Goal: Task Accomplishment & Management: Manage account settings

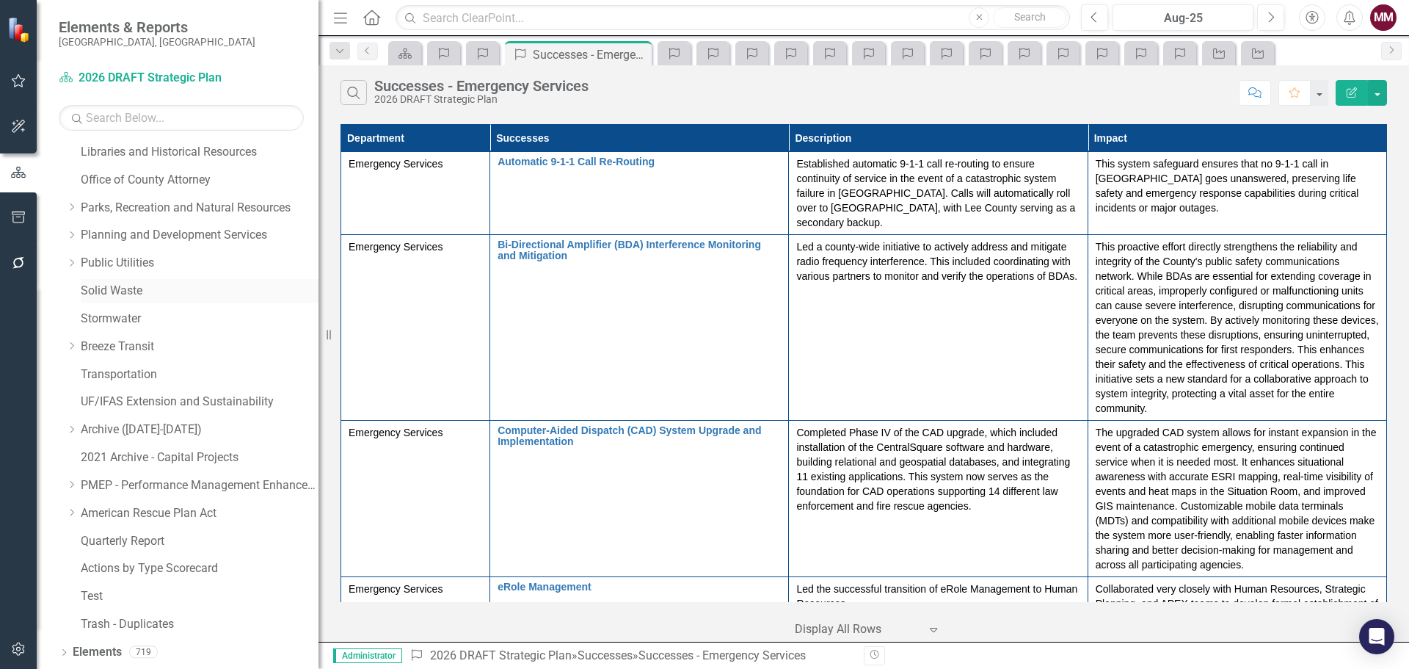
scroll to position [170, 0]
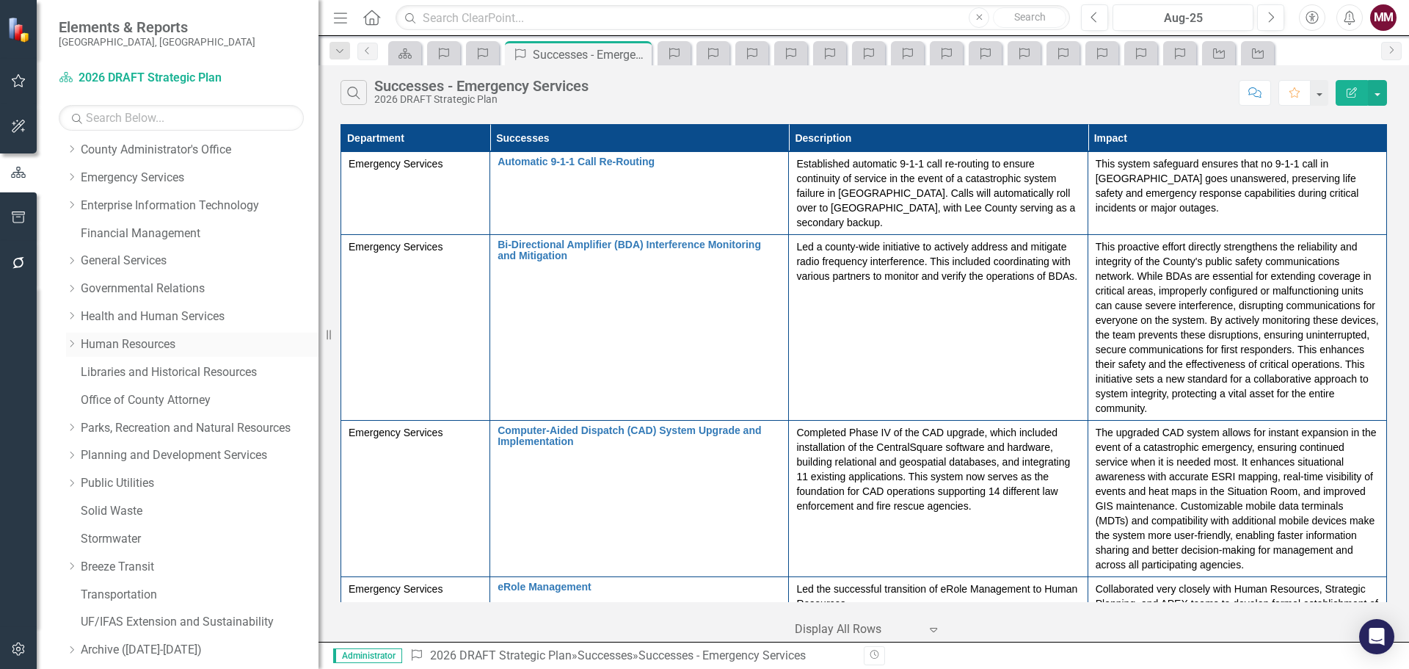
click at [123, 338] on link "Human Resources" at bounding box center [200, 344] width 238 height 17
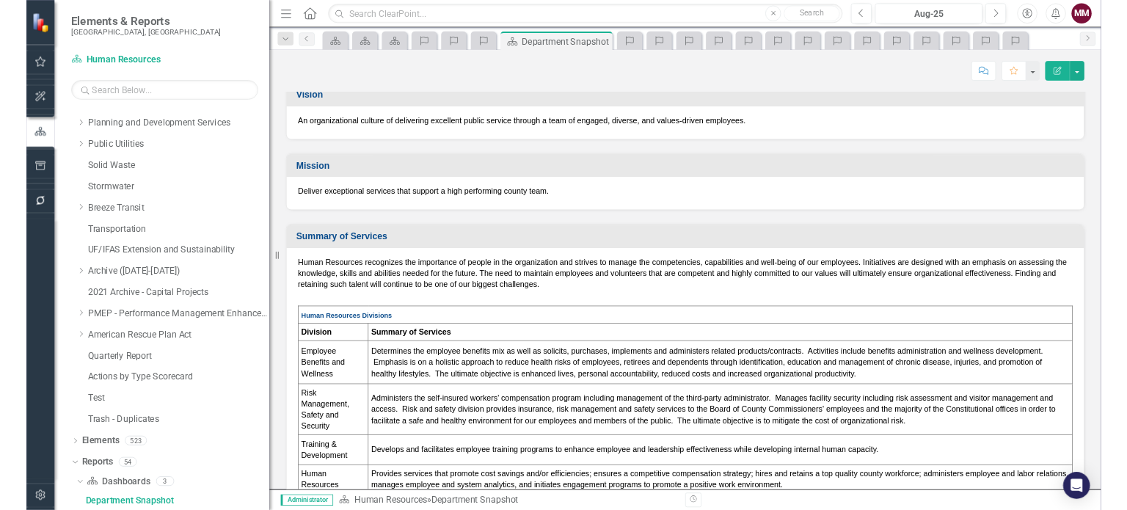
scroll to position [73, 0]
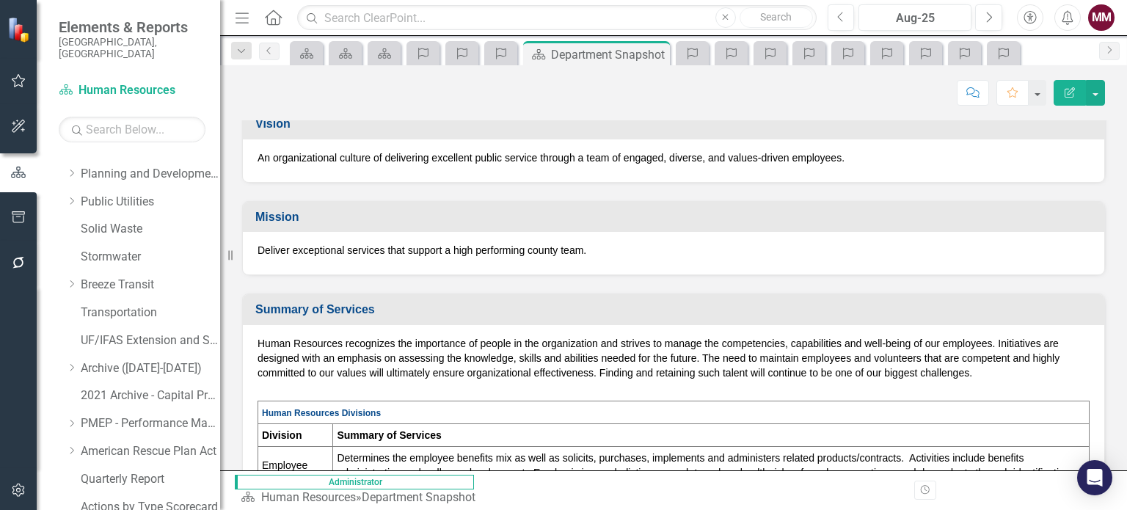
click at [994, 378] on p "Human Resources recognizes the importance of people in the organization and str…" at bounding box center [674, 359] width 832 height 47
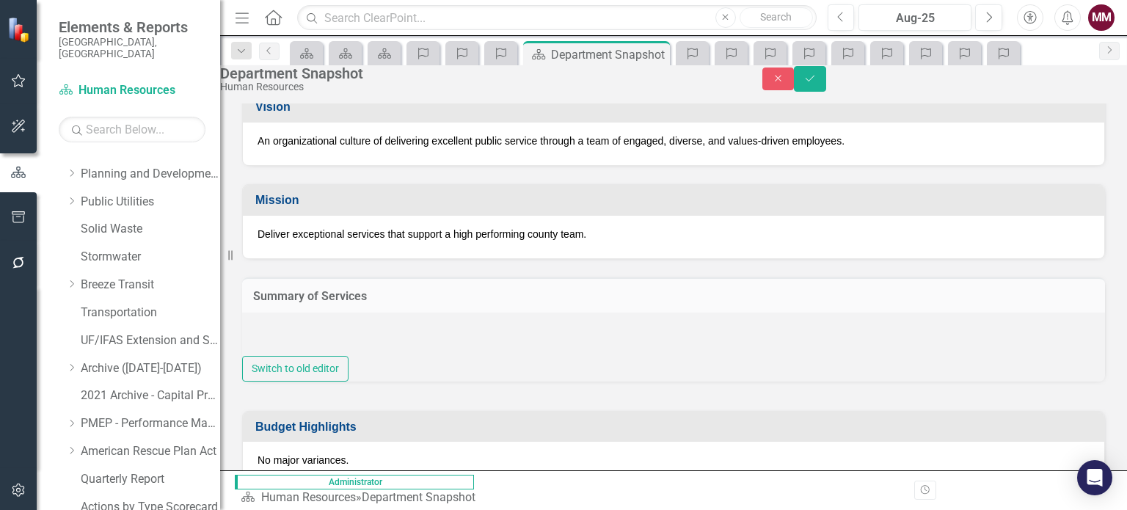
type textarea "<p>Human Resources recognizes the importance of people in the organization and …"
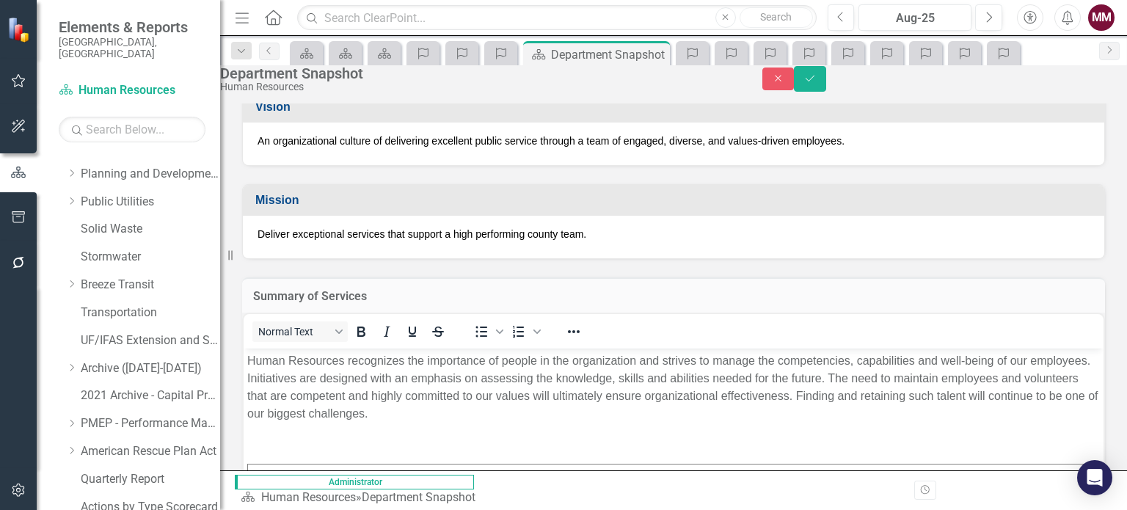
scroll to position [0, 0]
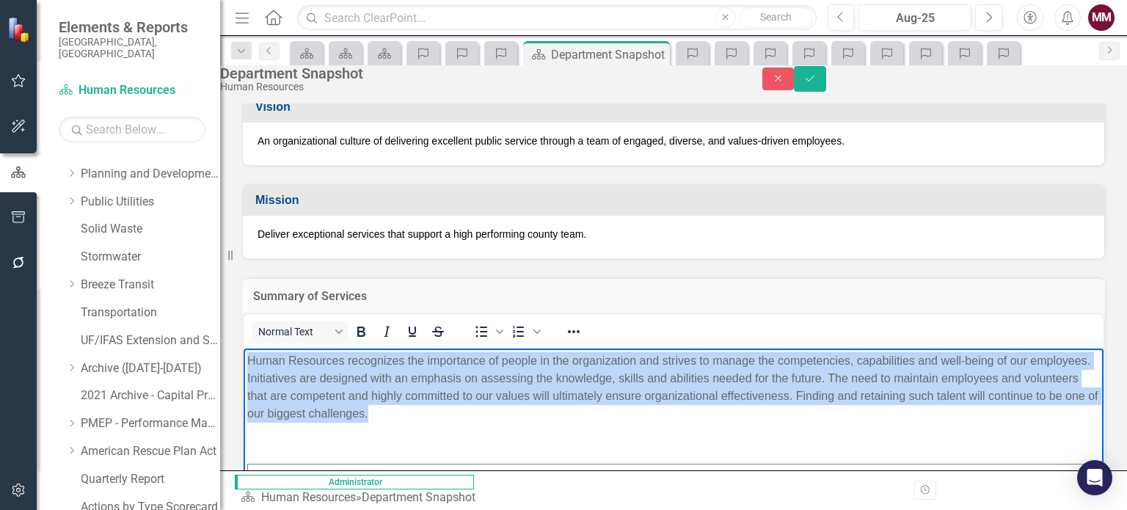
drag, startPoint x: 589, startPoint y: 416, endPoint x: 247, endPoint y: 357, distance: 347.1
click at [247, 357] on p "Human Resources recognizes the importance of people in the organization and str…" at bounding box center [673, 387] width 853 height 70
copy p "Human Resources recognizes the importance of people in the organization and str…"
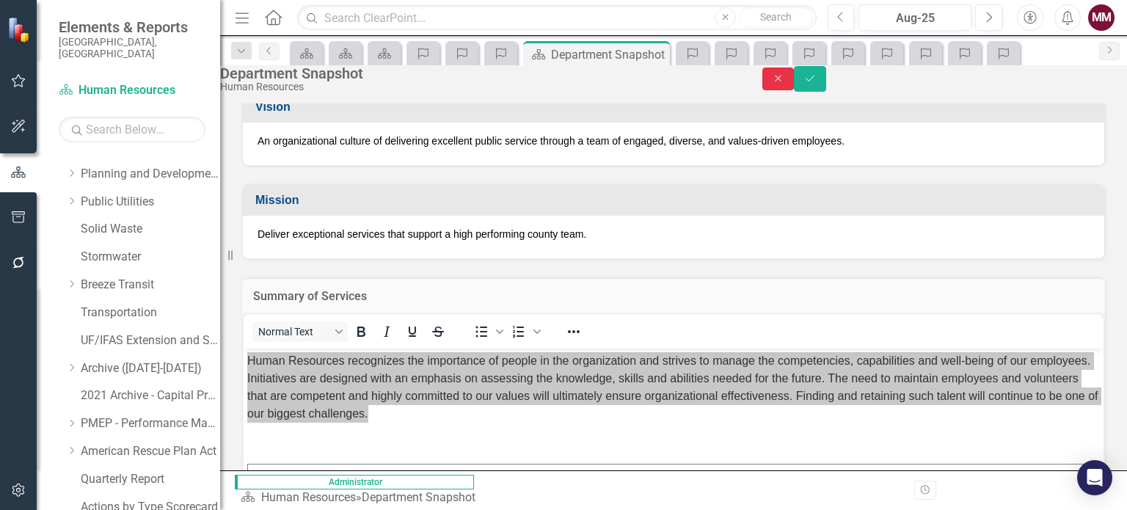
click at [785, 83] on icon "Close" at bounding box center [778, 78] width 13 height 10
